Goal: Information Seeking & Learning: Learn about a topic

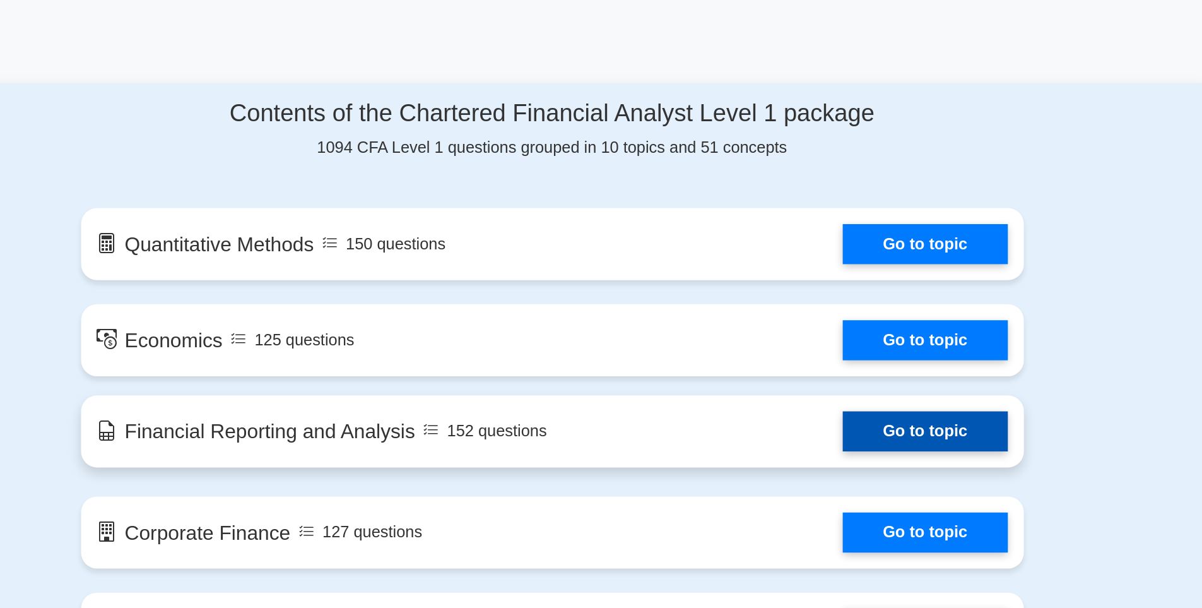
scroll to position [615, 0]
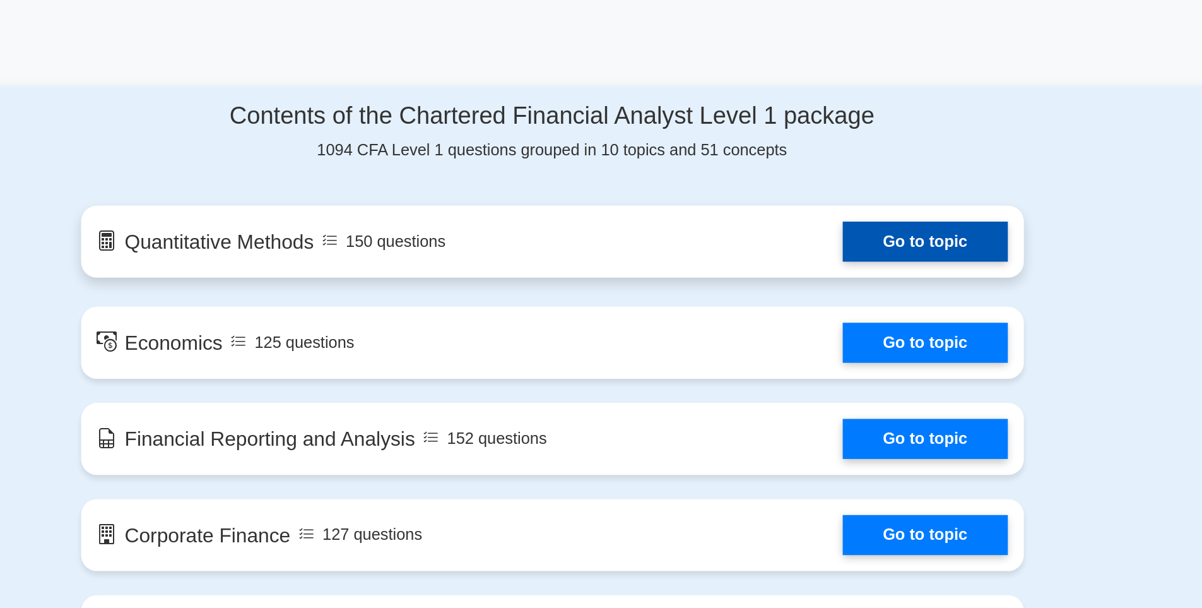
click at [821, 155] on link "Go to topic" at bounding box center [837, 151] width 104 height 25
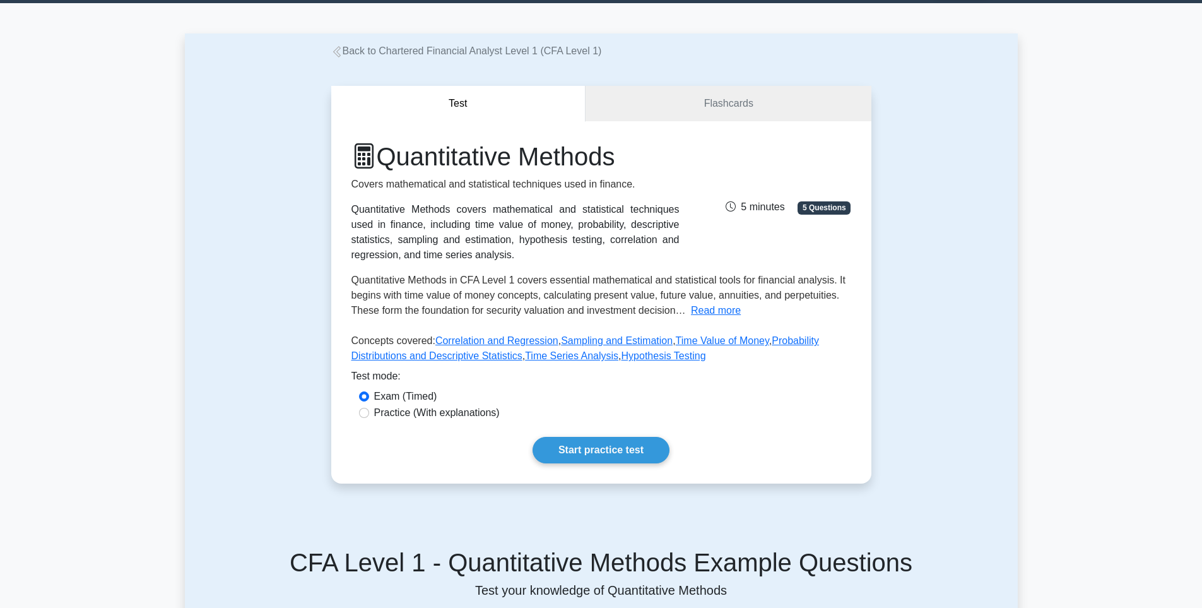
scroll to position [30, 0]
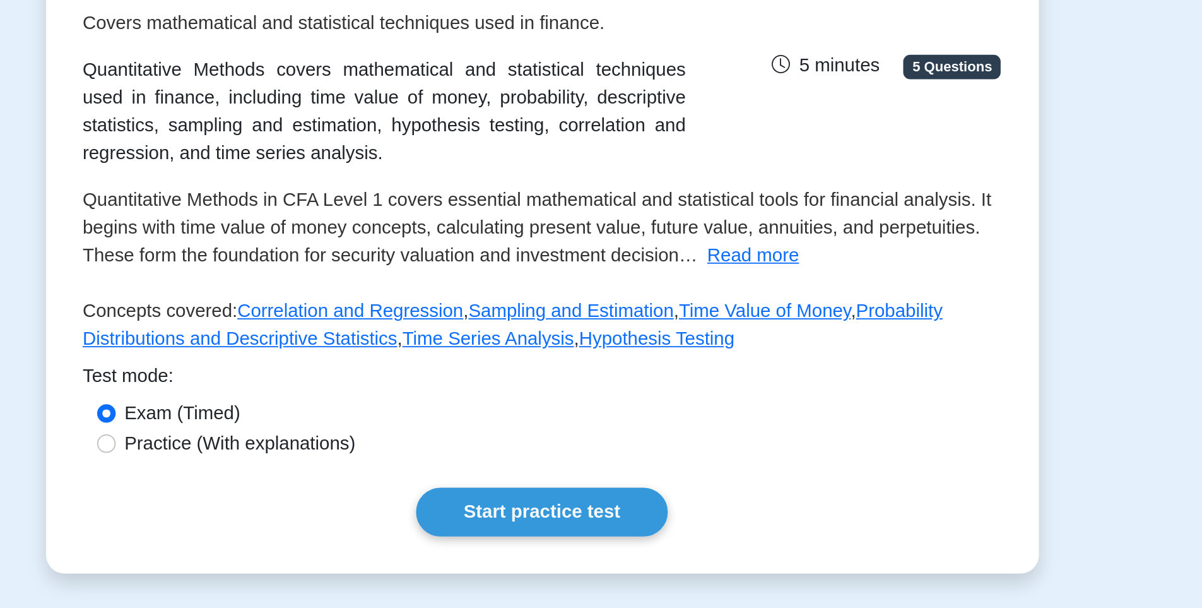
click at [369, 417] on div "Practice (With explanations)" at bounding box center [601, 419] width 485 height 15
click at [362, 421] on input "Practice (With explanations)" at bounding box center [364, 420] width 10 height 10
radio input "true"
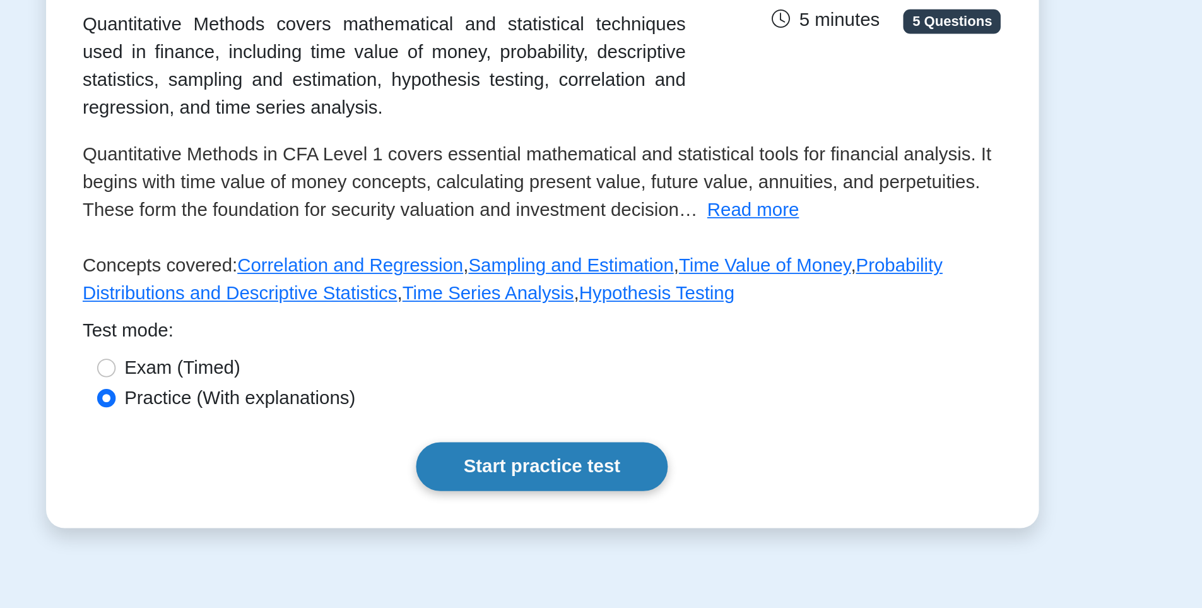
click at [639, 452] on link "Start practice test" at bounding box center [601, 457] width 137 height 27
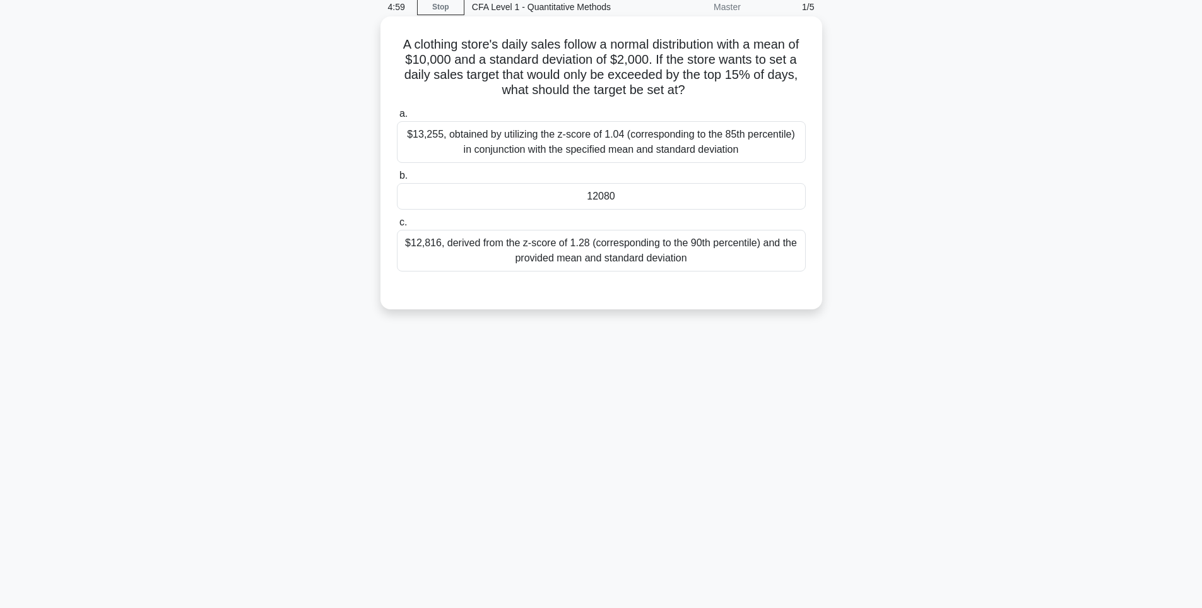
scroll to position [55, 0]
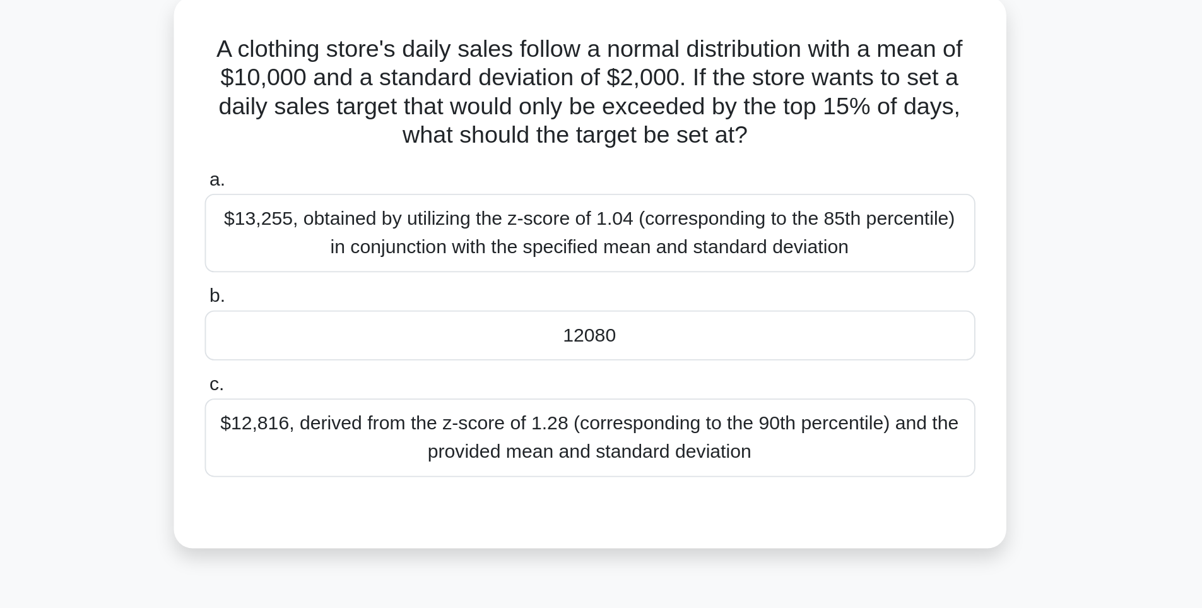
click at [619, 147] on div "$13,255, obtained by utilizing the z-score of 1.04 (corresponding to the 85th p…" at bounding box center [601, 142] width 409 height 42
click at [397, 117] on input "a. $13,255, obtained by utilizing the z-score of 1.04 (corresponding to the 85t…" at bounding box center [397, 113] width 0 height 8
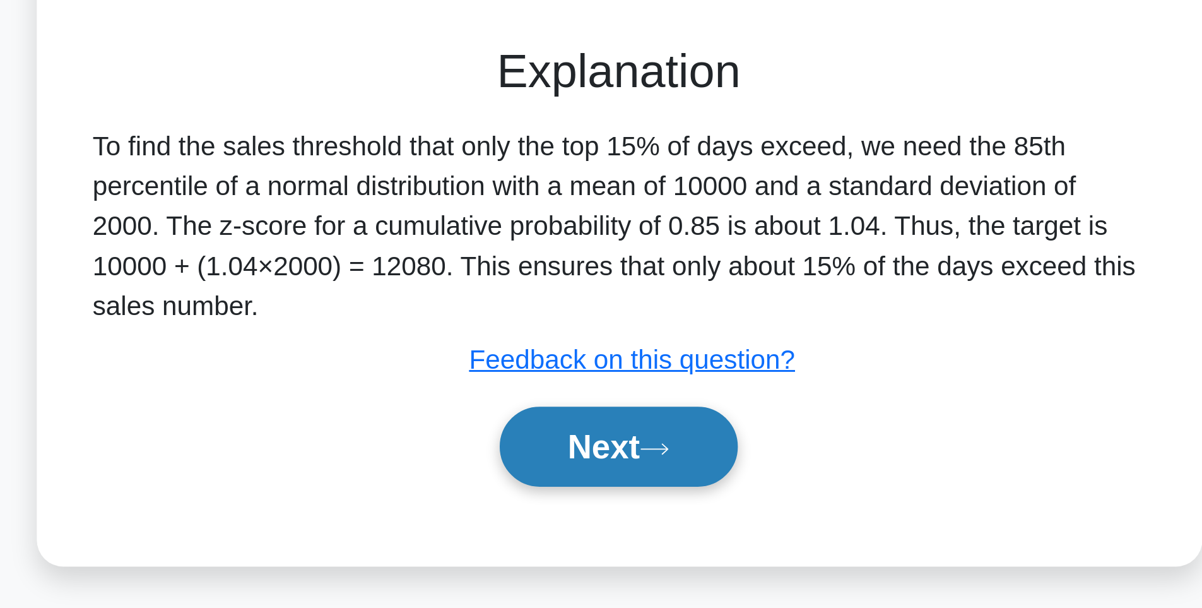
click at [602, 443] on button "Next" at bounding box center [601, 442] width 90 height 30
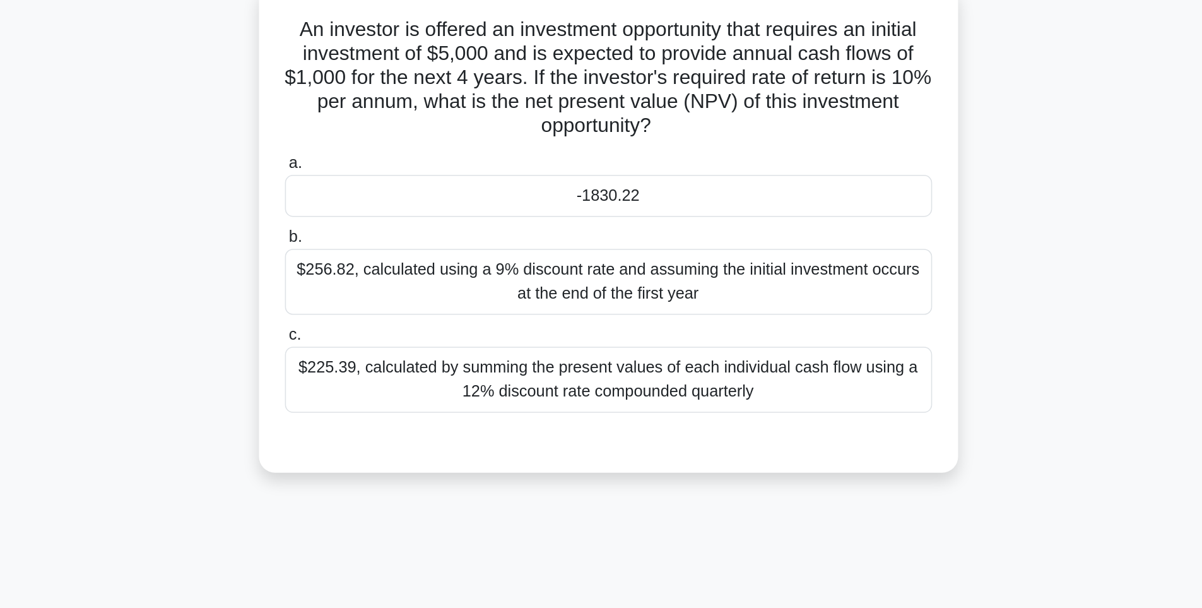
scroll to position [0, 0]
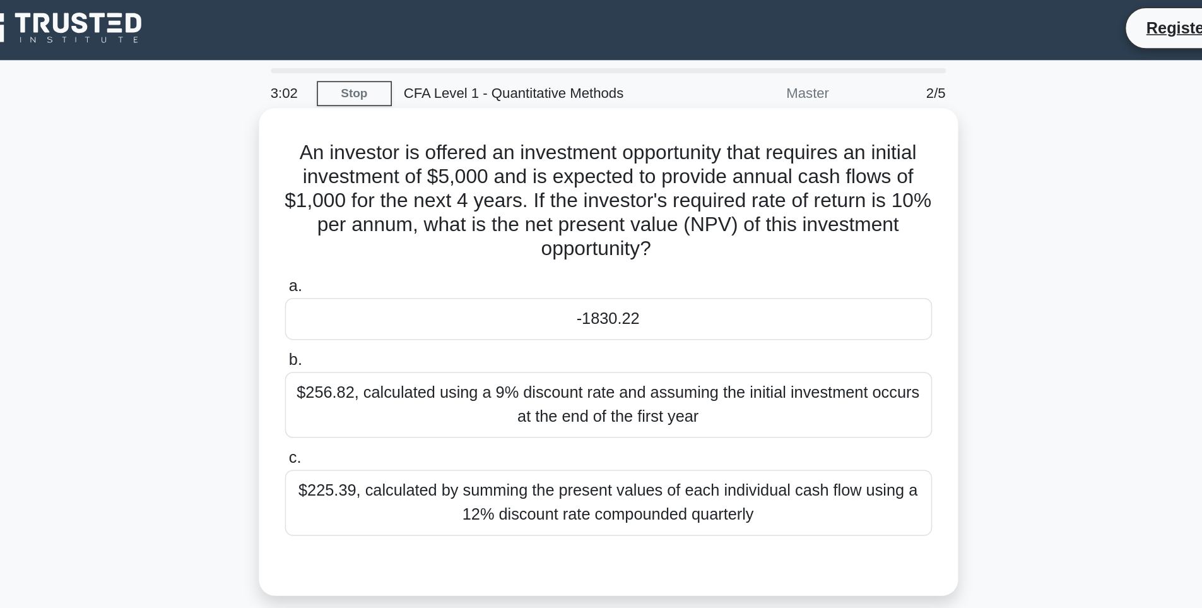
click at [590, 218] on div "a. -1830.22 b. $256.82, calculated using a 9% discount rate and assuming the in…" at bounding box center [601, 258] width 424 height 170
click at [591, 212] on div "-1830.22" at bounding box center [601, 204] width 409 height 27
click at [397, 187] on input "a. -1830.22" at bounding box center [397, 183] width 0 height 8
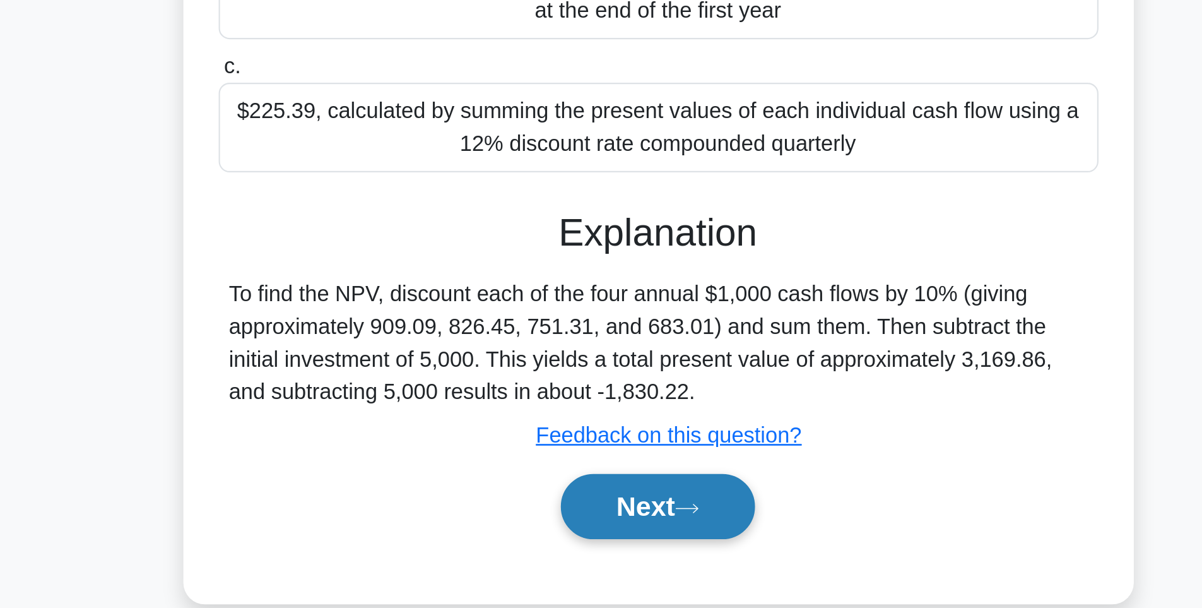
click at [595, 497] on button "Next" at bounding box center [601, 496] width 90 height 30
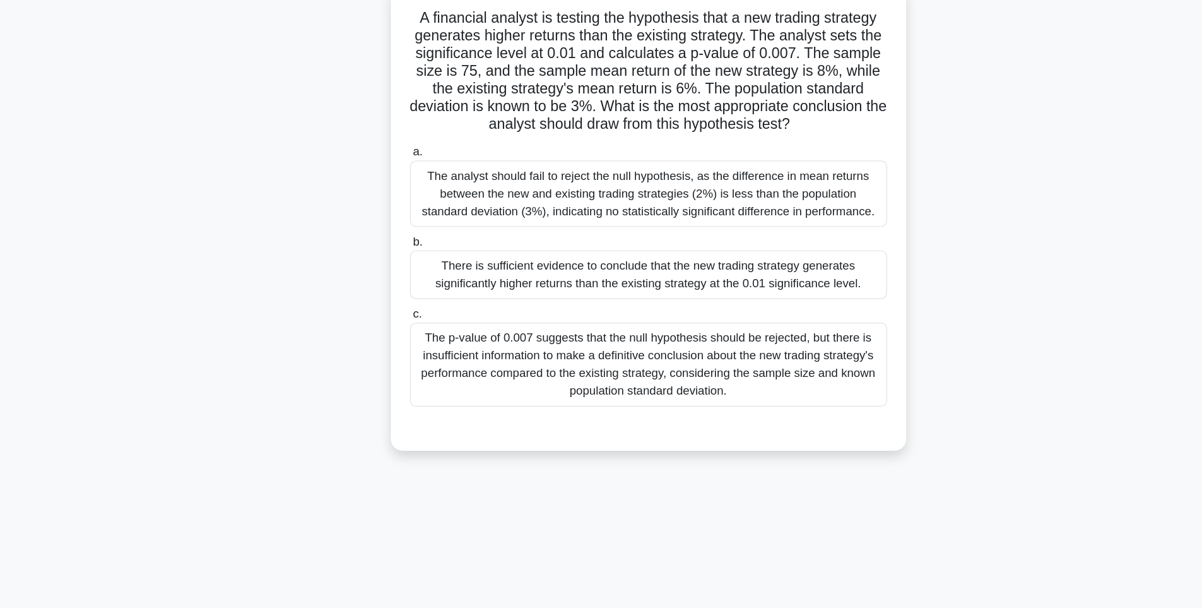
click at [571, 251] on div "The analyst should fail to reject the null hypothesis, as the difference in mea…" at bounding box center [601, 249] width 409 height 57
click at [397, 218] on input "a. The analyst should fail to reject the null hypothesis, as the difference in …" at bounding box center [397, 214] width 0 height 8
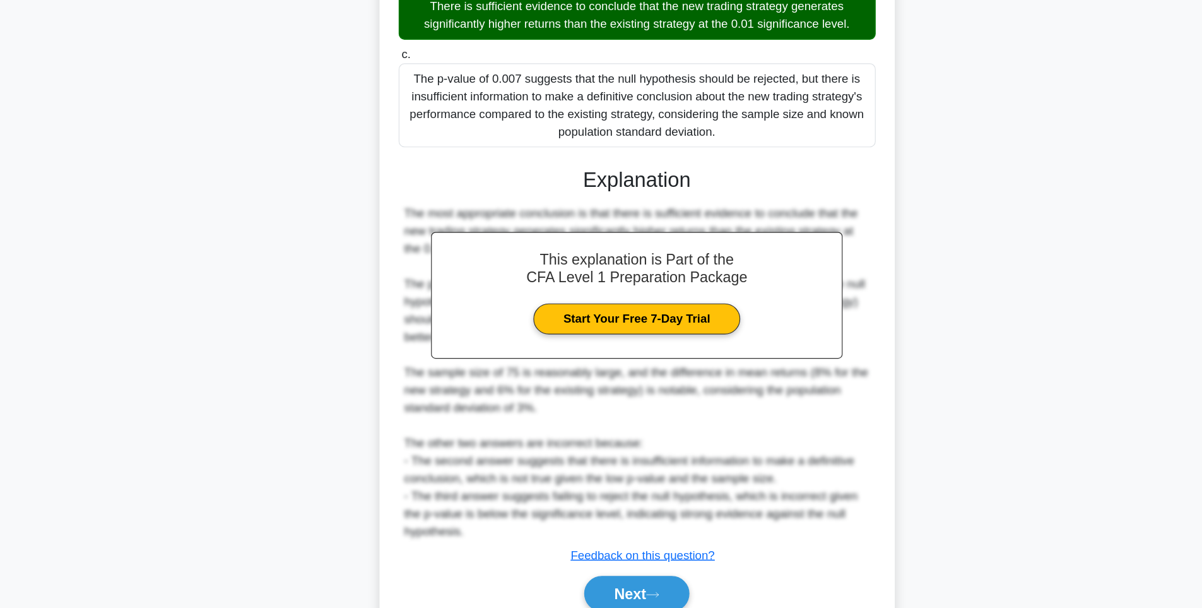
scroll to position [292, 0]
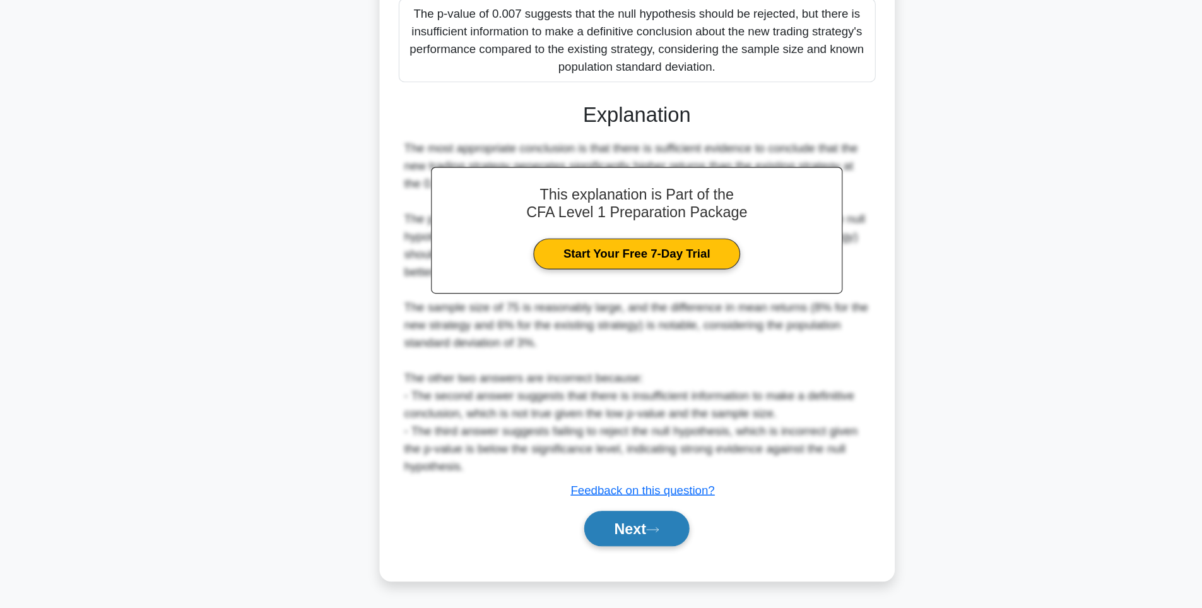
click at [607, 531] on button "Next" at bounding box center [601, 539] width 90 height 30
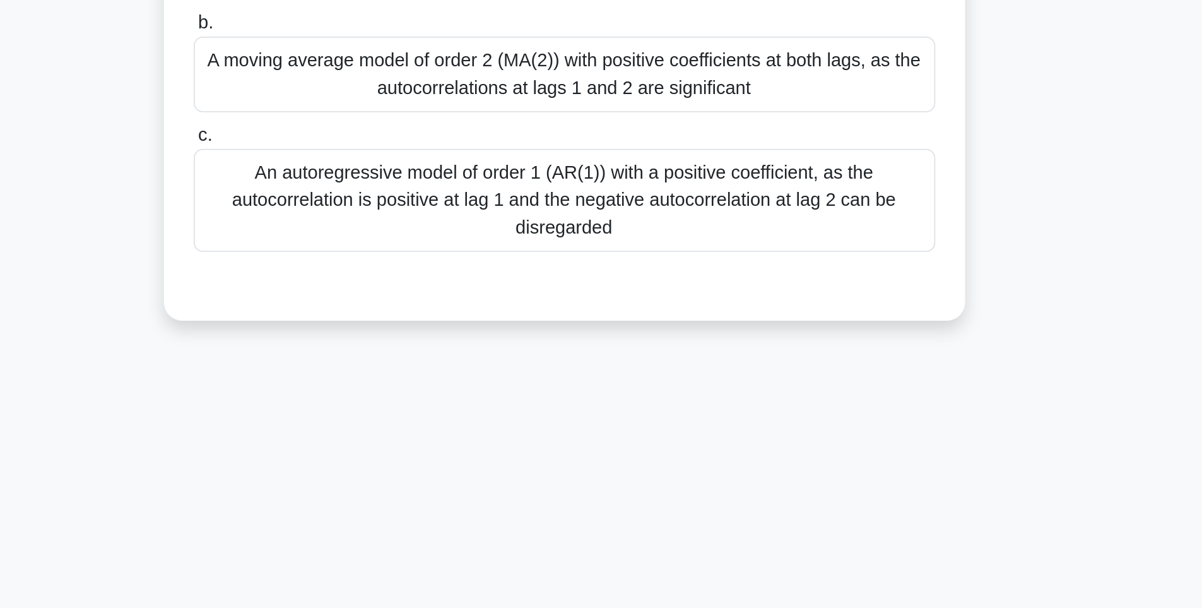
scroll to position [74, 0]
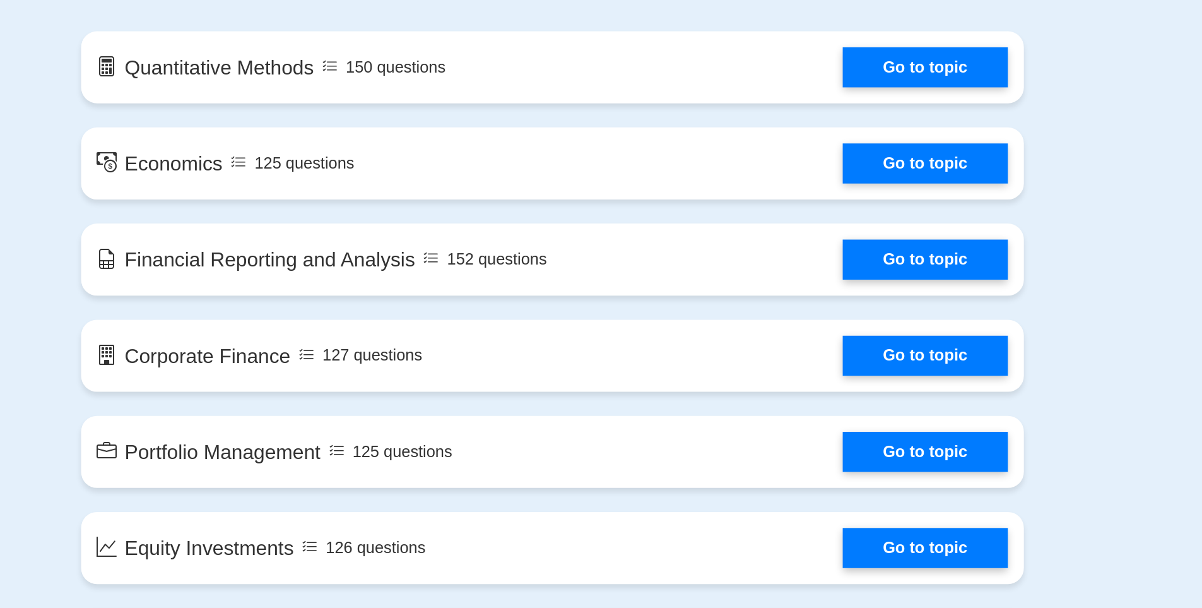
scroll to position [504, 0]
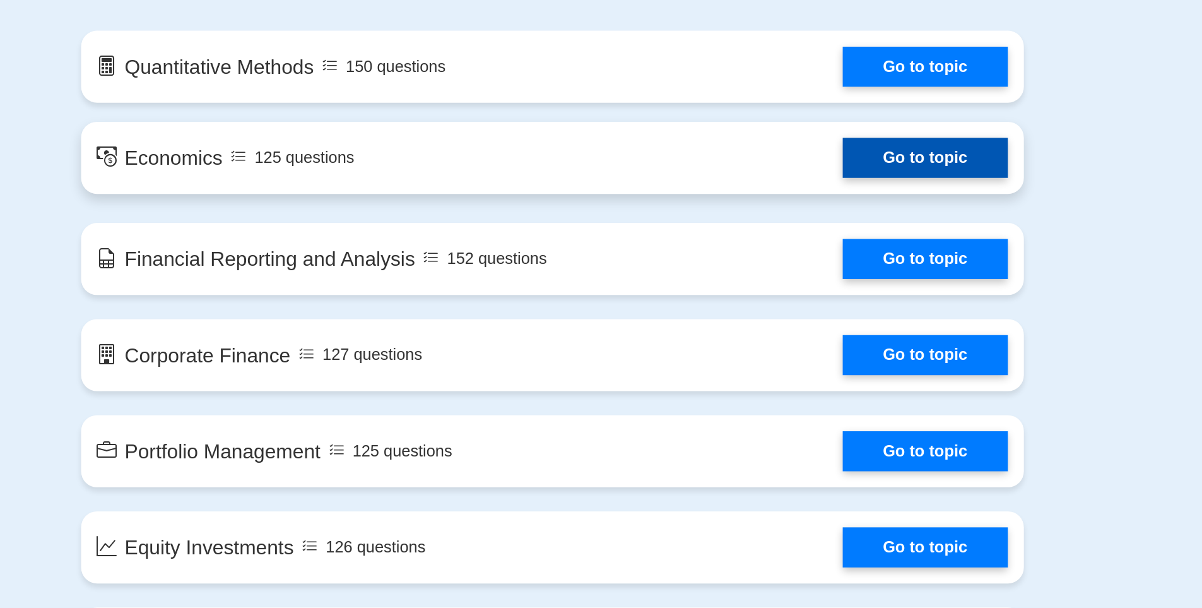
click at [809, 331] on link "Go to topic" at bounding box center [837, 323] width 104 height 25
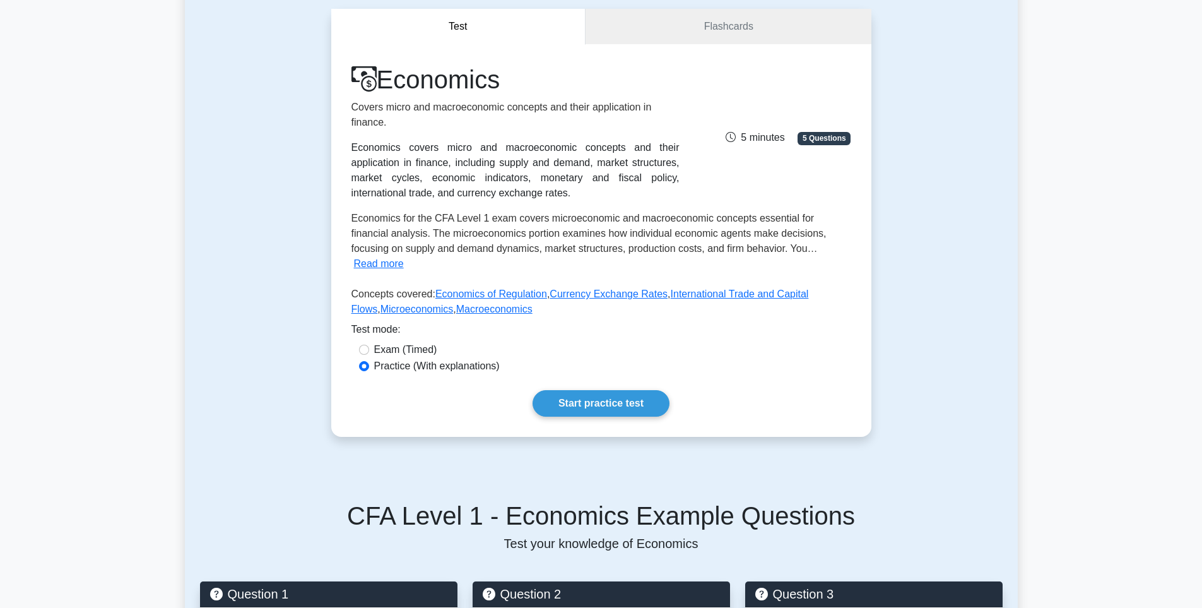
scroll to position [115, 0]
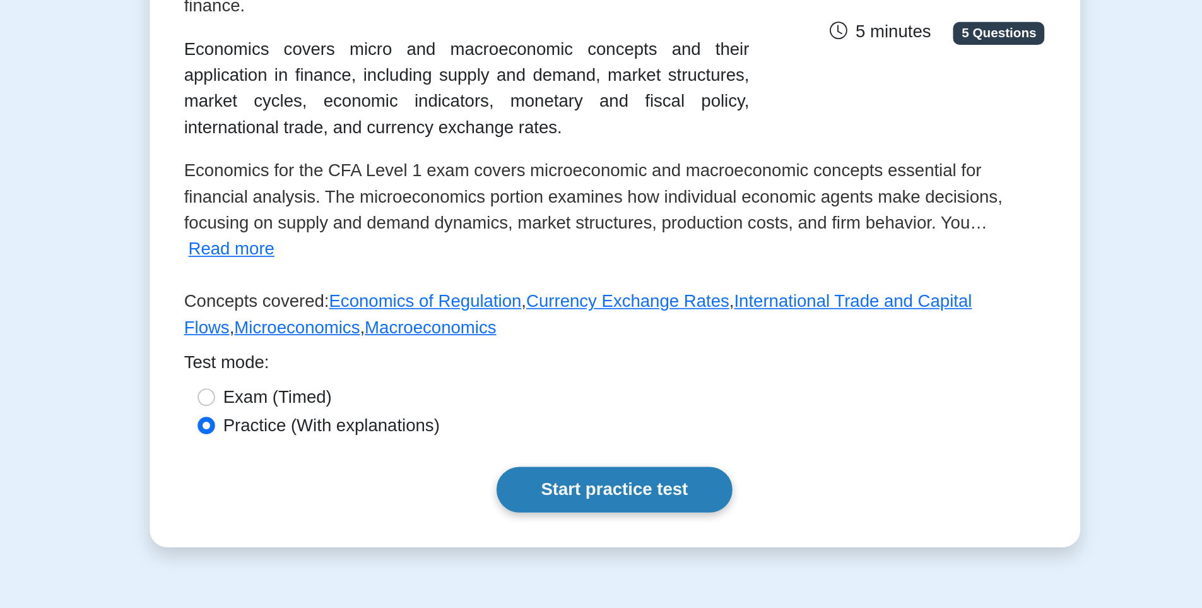
click at [593, 389] on link "Start practice test" at bounding box center [601, 402] width 137 height 27
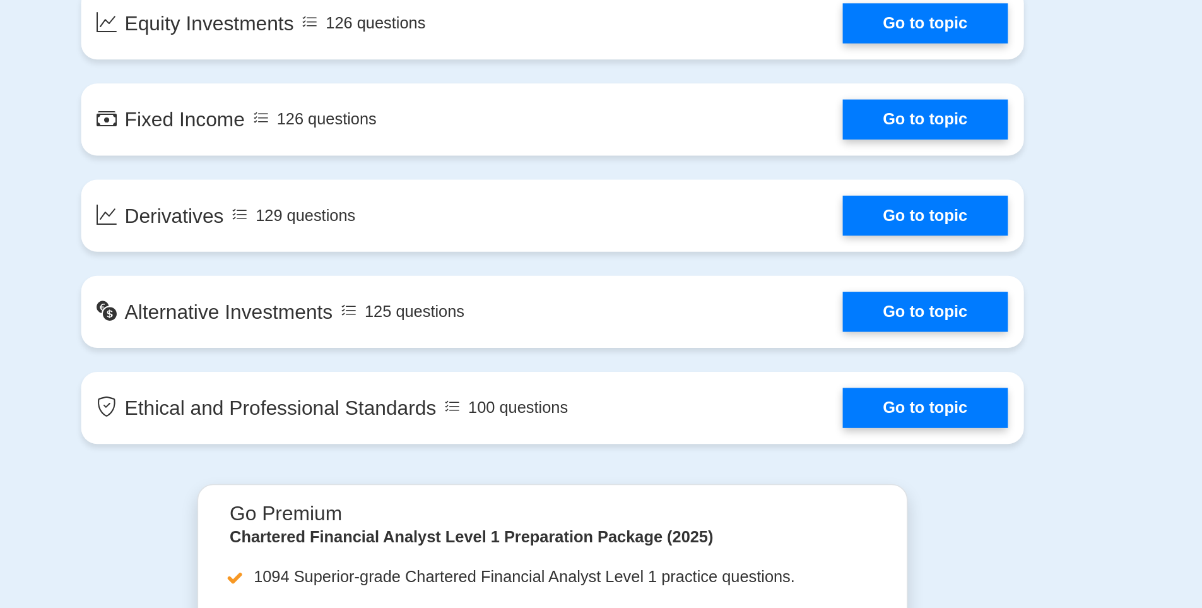
scroll to position [834, 0]
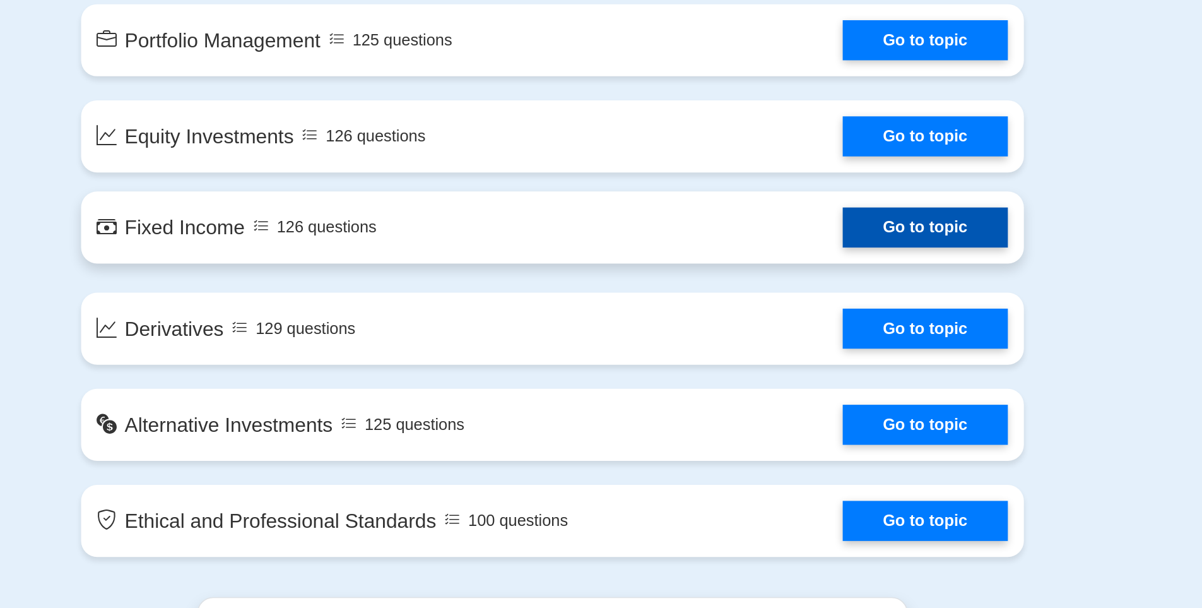
click at [785, 292] on link "Go to topic" at bounding box center [837, 297] width 104 height 25
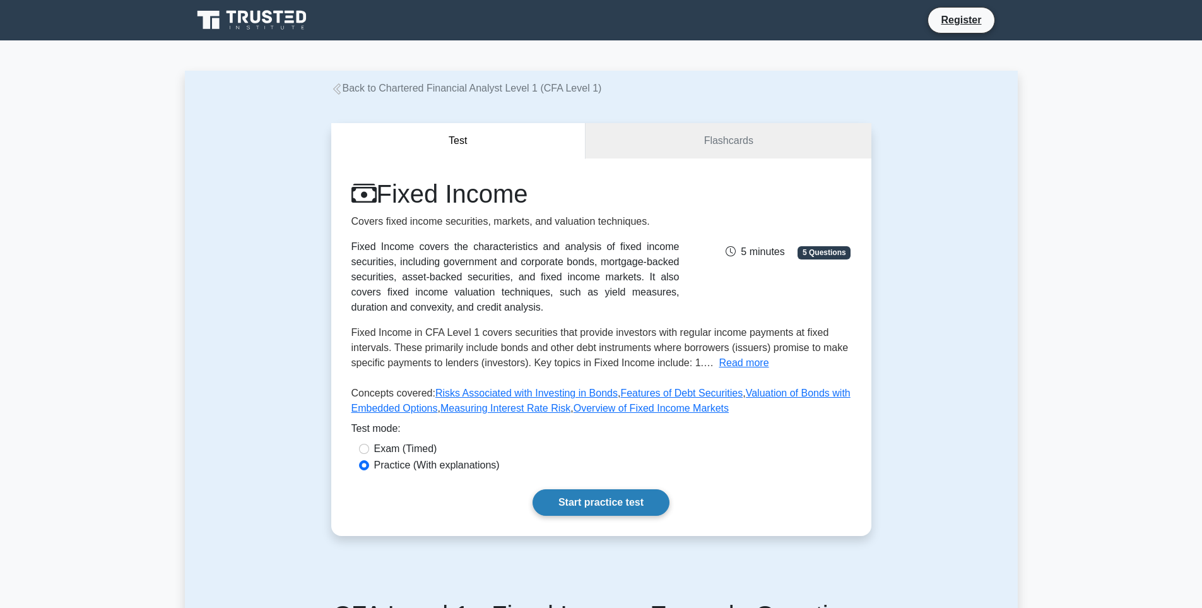
click at [600, 494] on link "Start practice test" at bounding box center [601, 502] width 137 height 27
click at [698, 138] on link "Flashcards" at bounding box center [728, 141] width 285 height 36
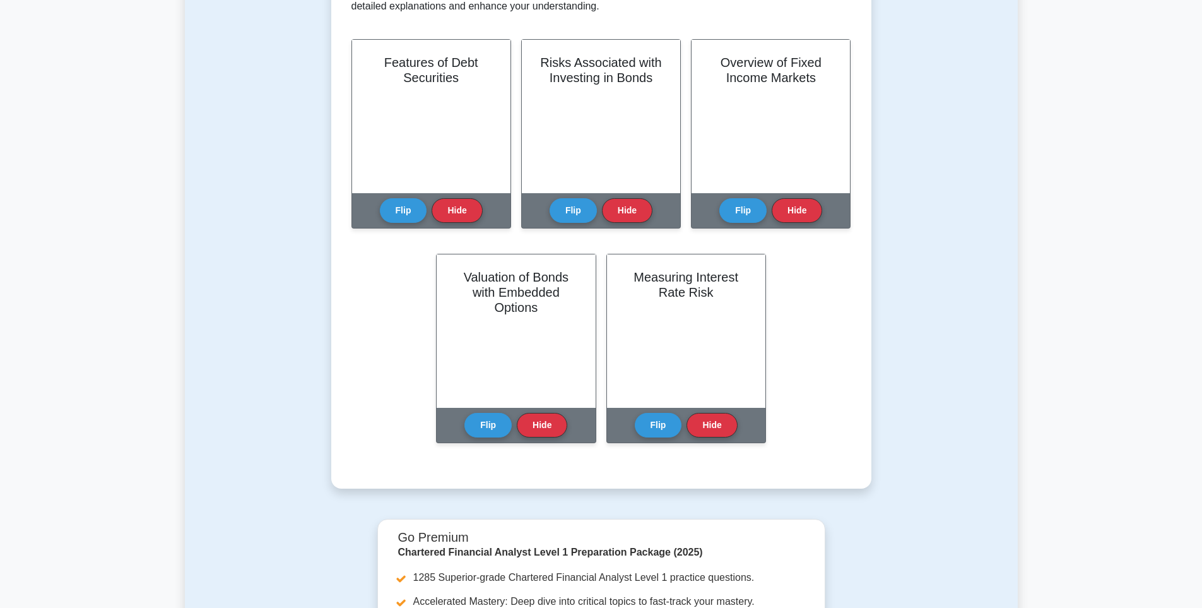
scroll to position [274, 0]
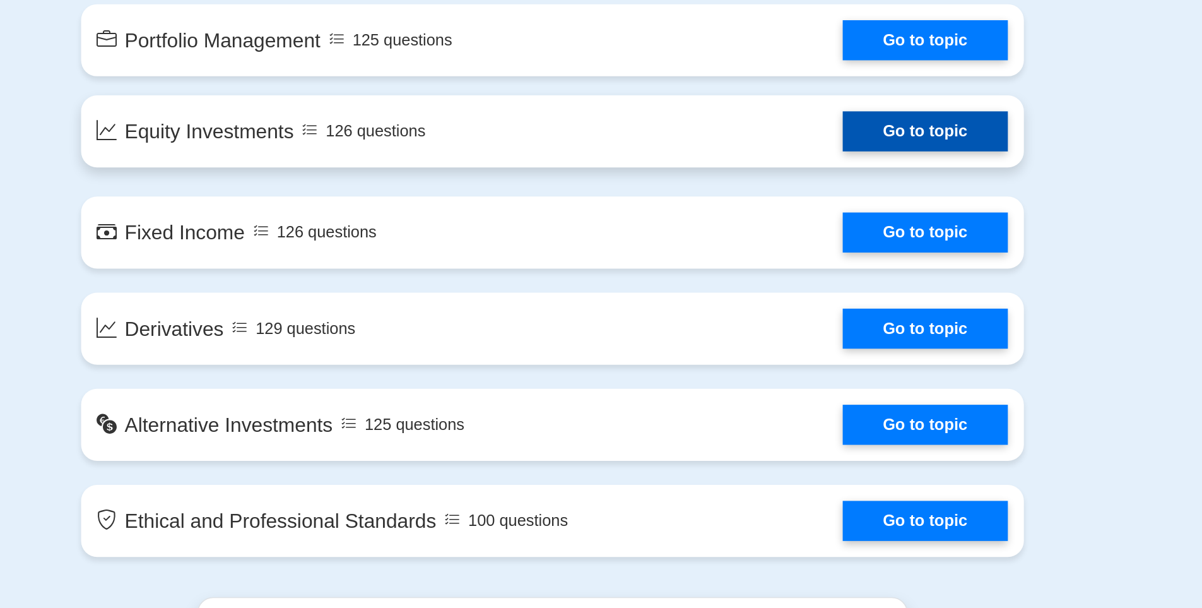
click at [785, 249] on link "Go to topic" at bounding box center [837, 236] width 104 height 25
